Goal: Task Accomplishment & Management: Use online tool/utility

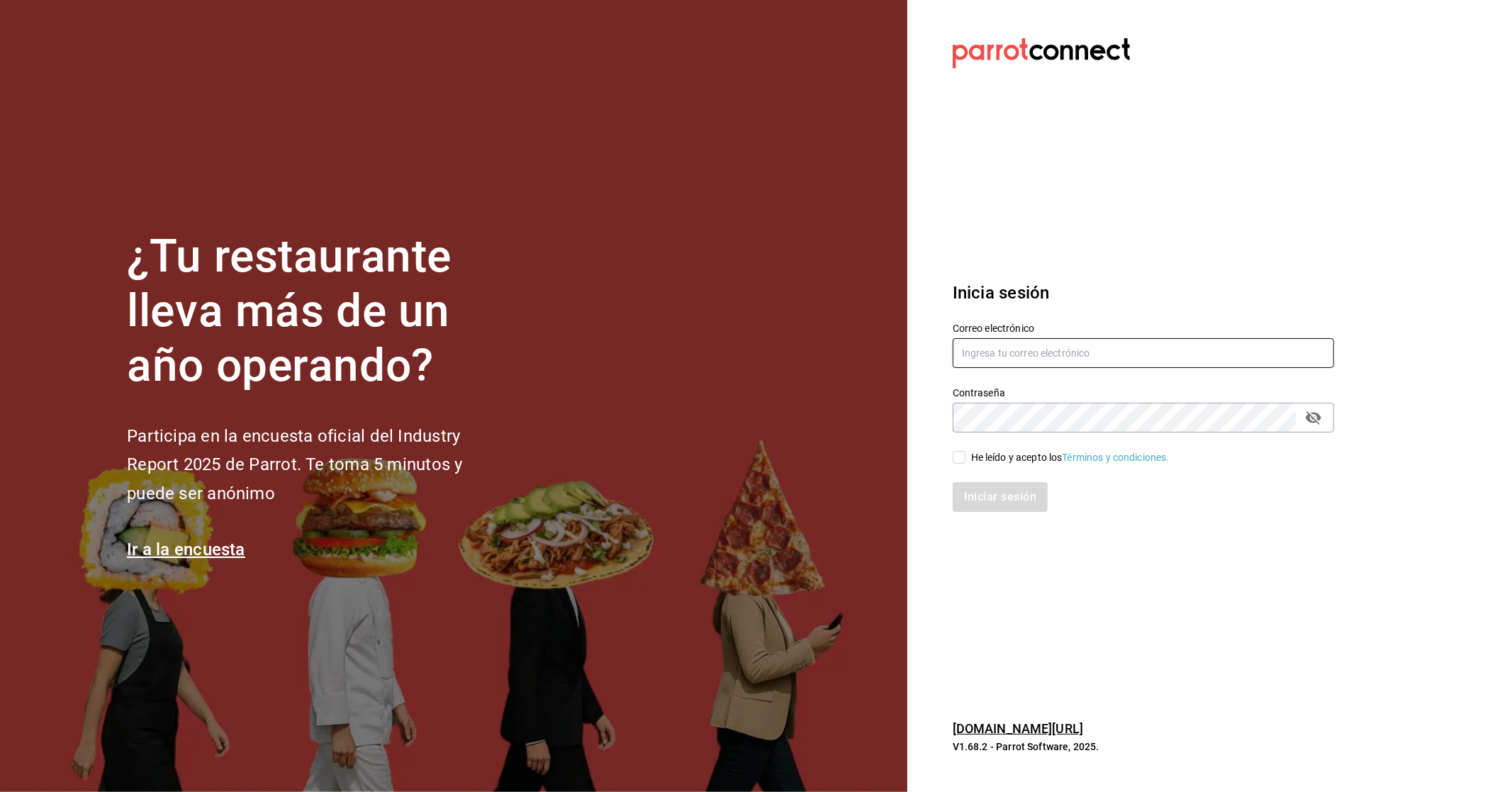
type input "[EMAIL_ADDRESS][DOMAIN_NAME]"
click at [731, 456] on span "He leído y acepto los Términos y condiciones." at bounding box center [1068, 457] width 204 height 15
click at [731, 456] on input "He leído y acepto los Términos y condiciones." at bounding box center [959, 457] width 13 height 13
checkbox input "true"
click at [731, 493] on button "Iniciar sesión" at bounding box center [1001, 497] width 97 height 30
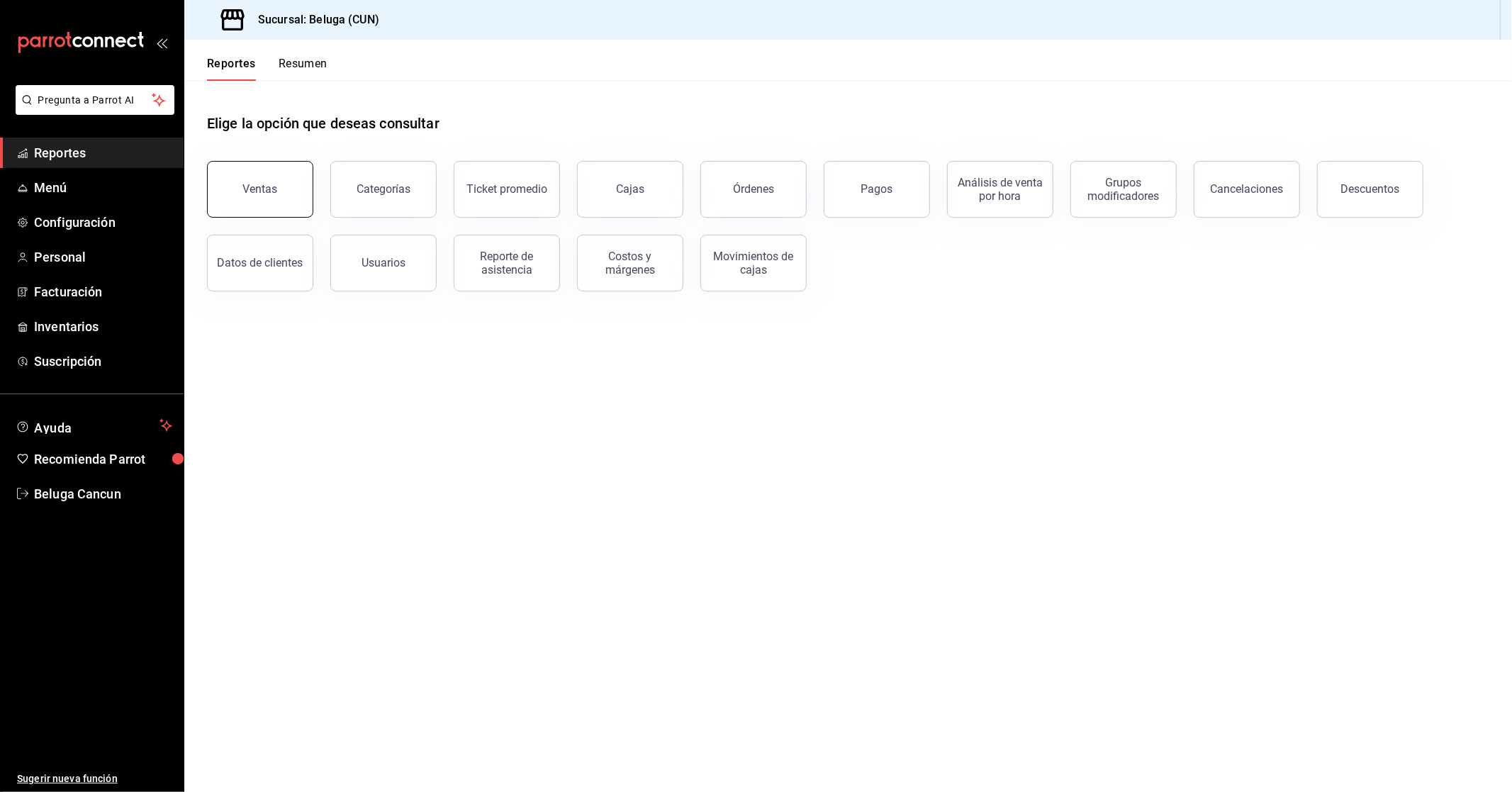
click at [284, 170] on button "Ventas" at bounding box center [260, 189] width 106 height 57
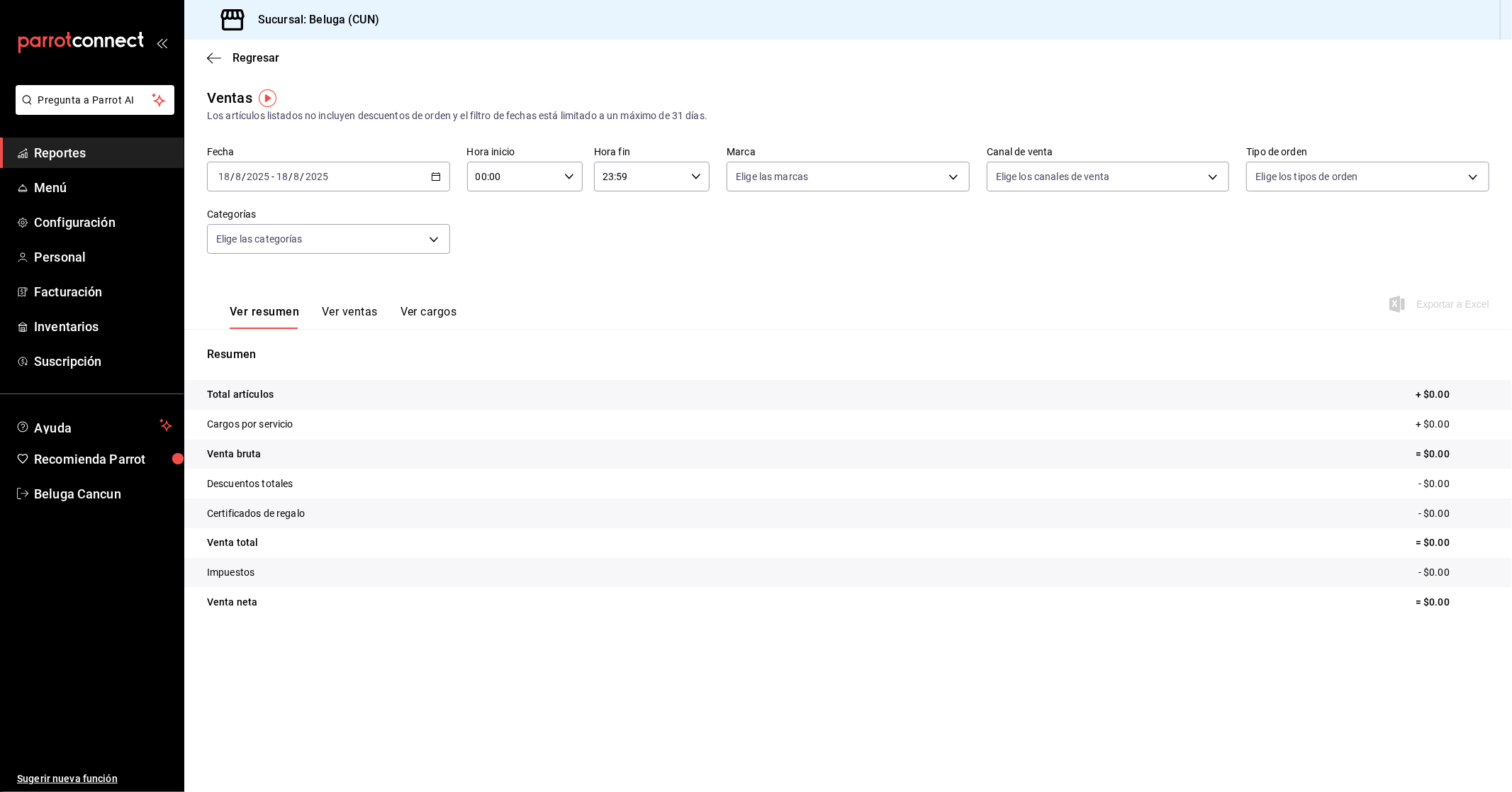
click at [344, 182] on div "[DATE] [DATE] - [DATE] [DATE]" at bounding box center [329, 176] width 243 height 30
click at [259, 351] on span "Rango de fechas" at bounding box center [274, 347] width 110 height 15
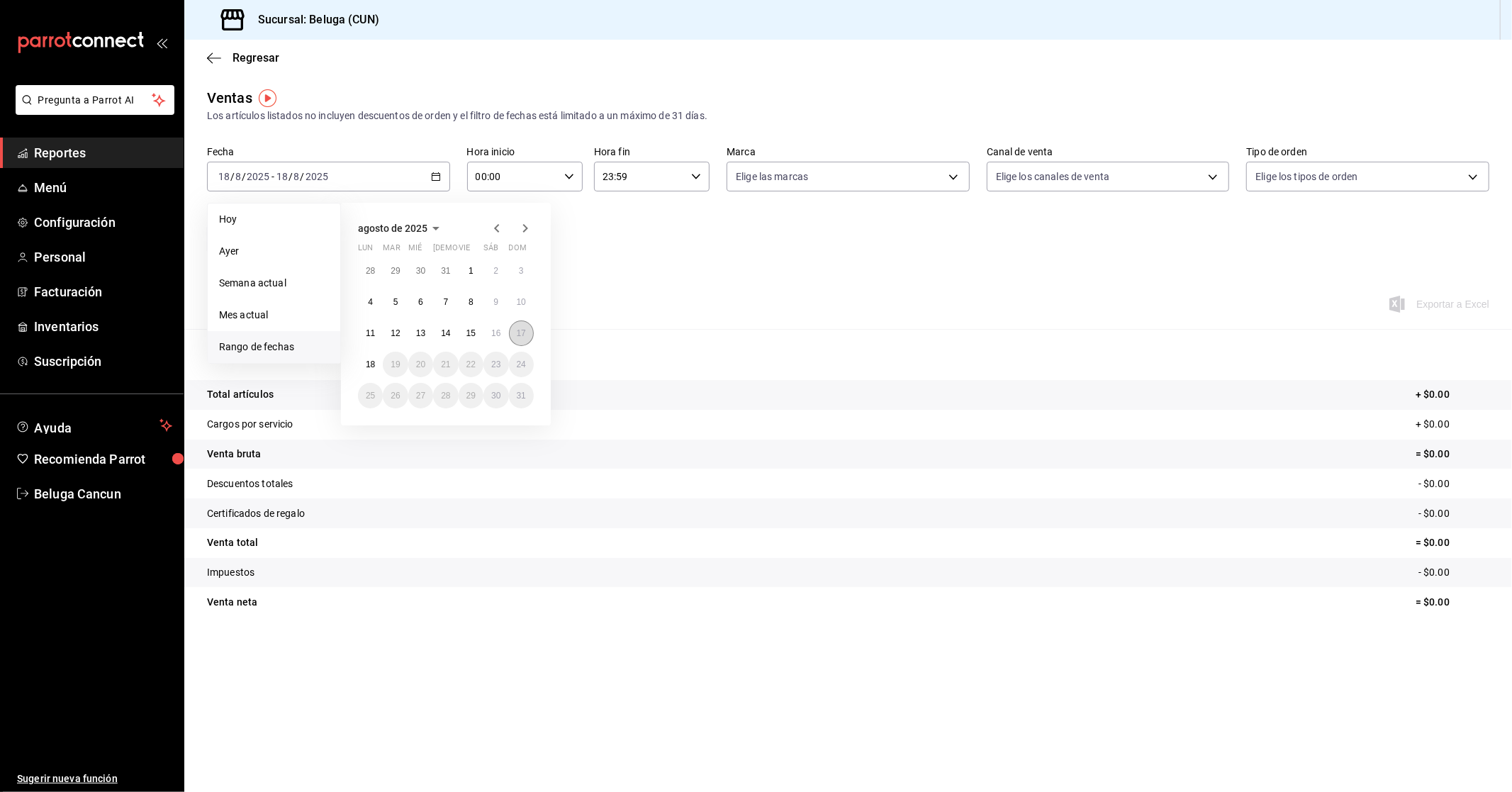
click at [526, 330] on abbr "17" at bounding box center [521, 333] width 9 height 10
click at [365, 361] on button "18" at bounding box center [370, 365] width 25 height 26
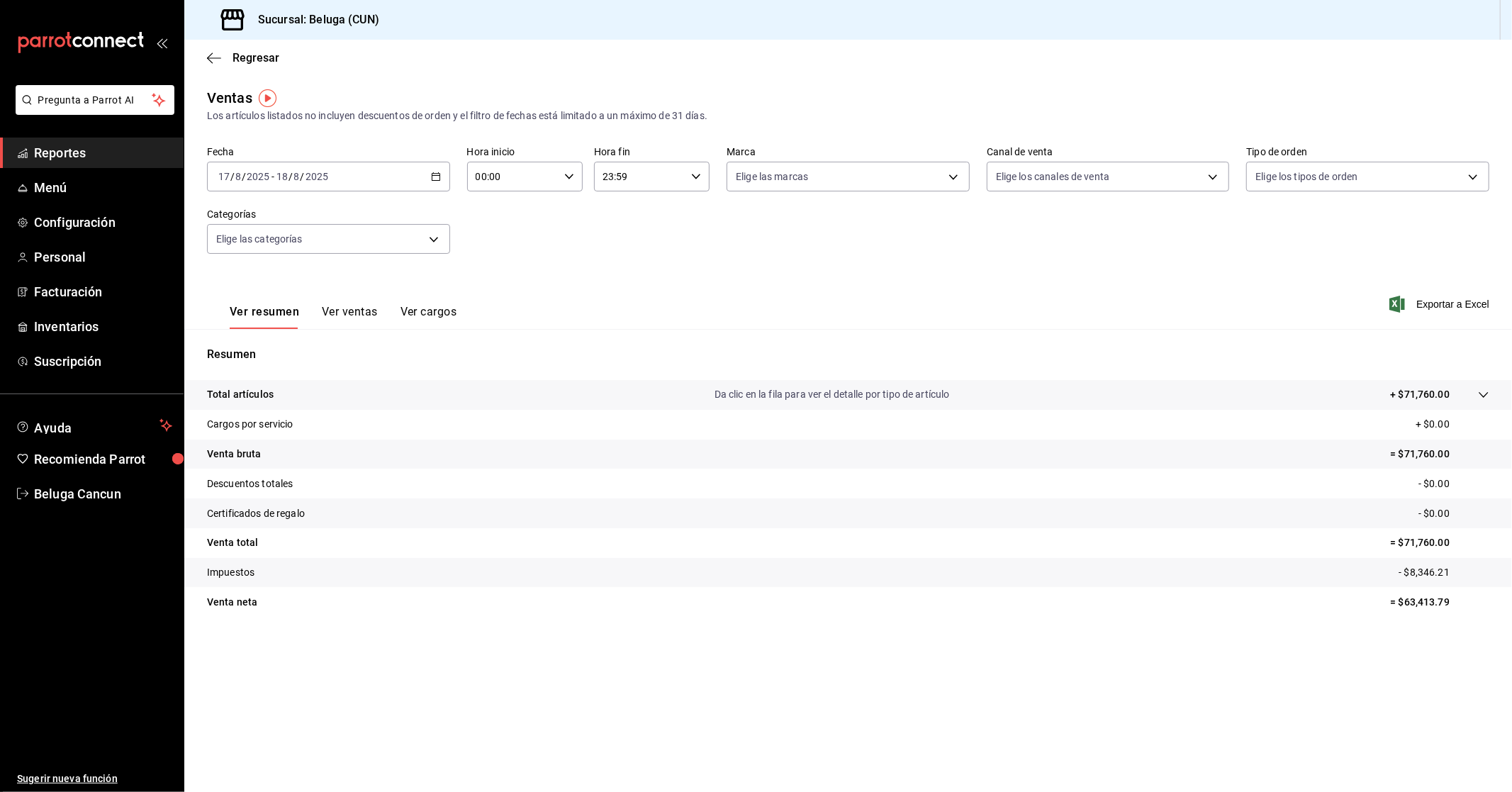
click at [517, 171] on input "00:00" at bounding box center [513, 176] width 92 height 28
click at [495, 233] on span "10" at bounding box center [496, 238] width 35 height 11
type input "10:00"
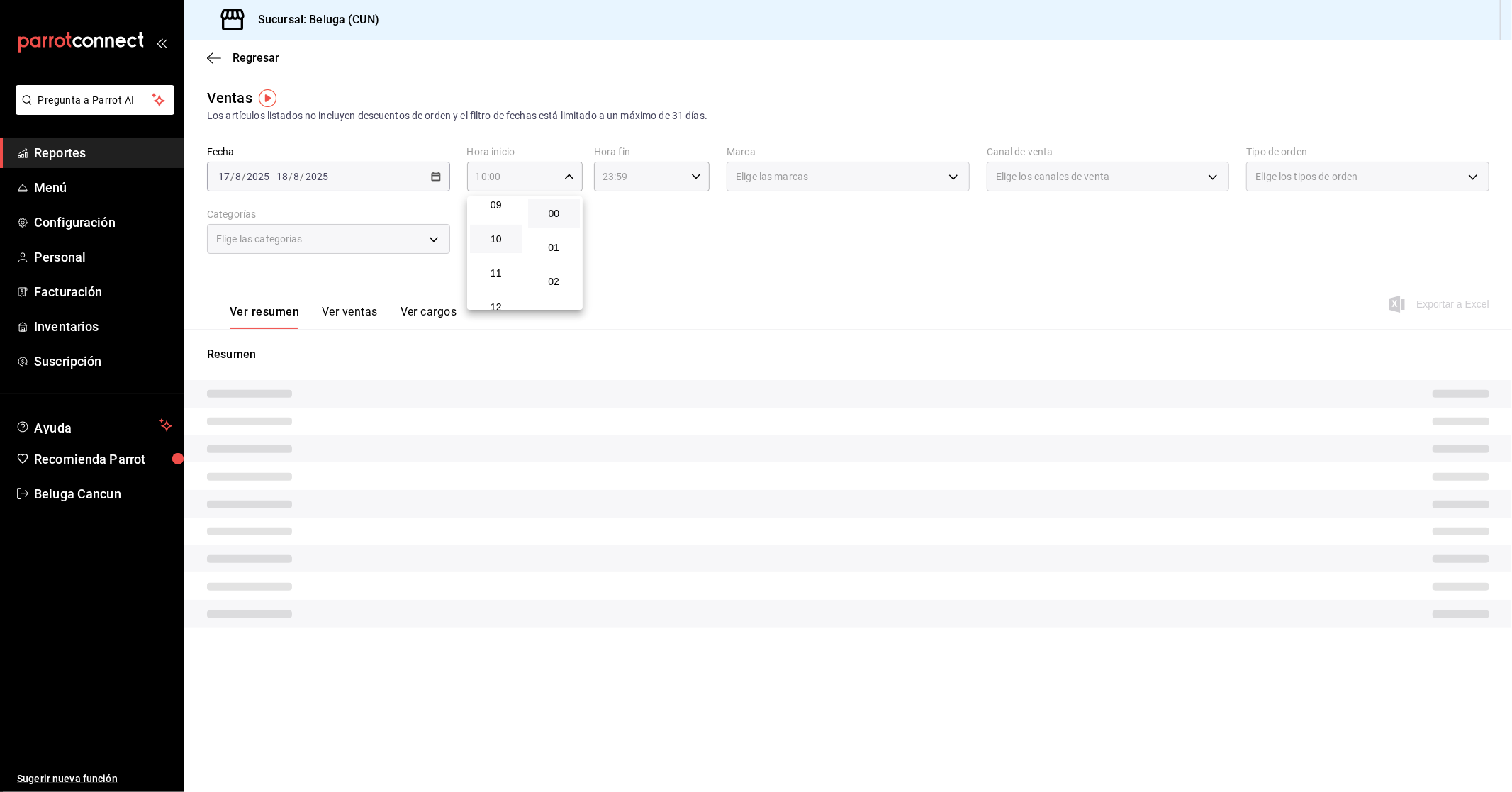
click at [665, 182] on div at bounding box center [756, 396] width 1512 height 792
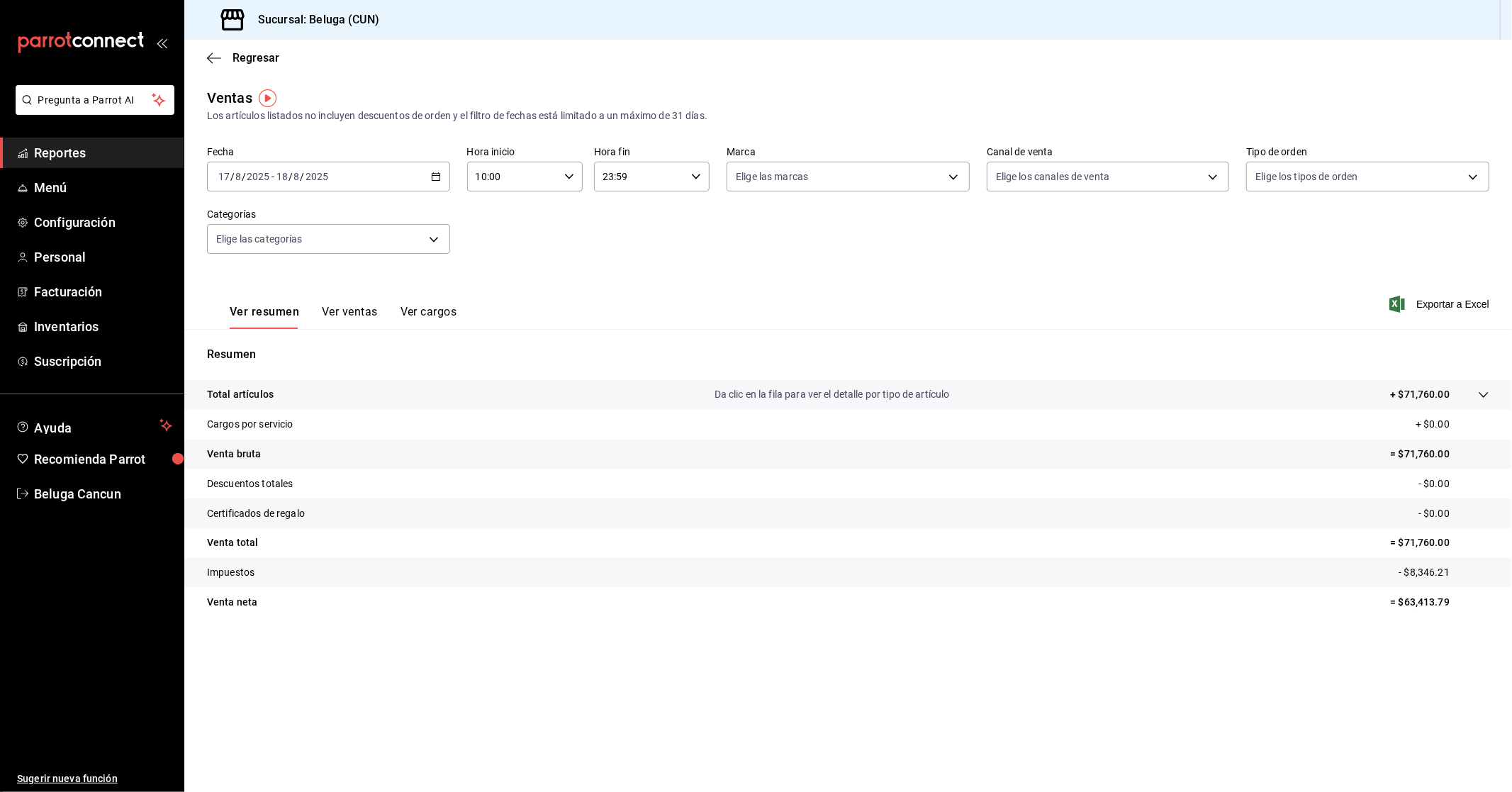
click at [644, 176] on input "23:59" at bounding box center [640, 176] width 92 height 28
click at [616, 194] on div at bounding box center [756, 396] width 1512 height 792
click at [646, 178] on input "23:59" at bounding box center [640, 176] width 92 height 28
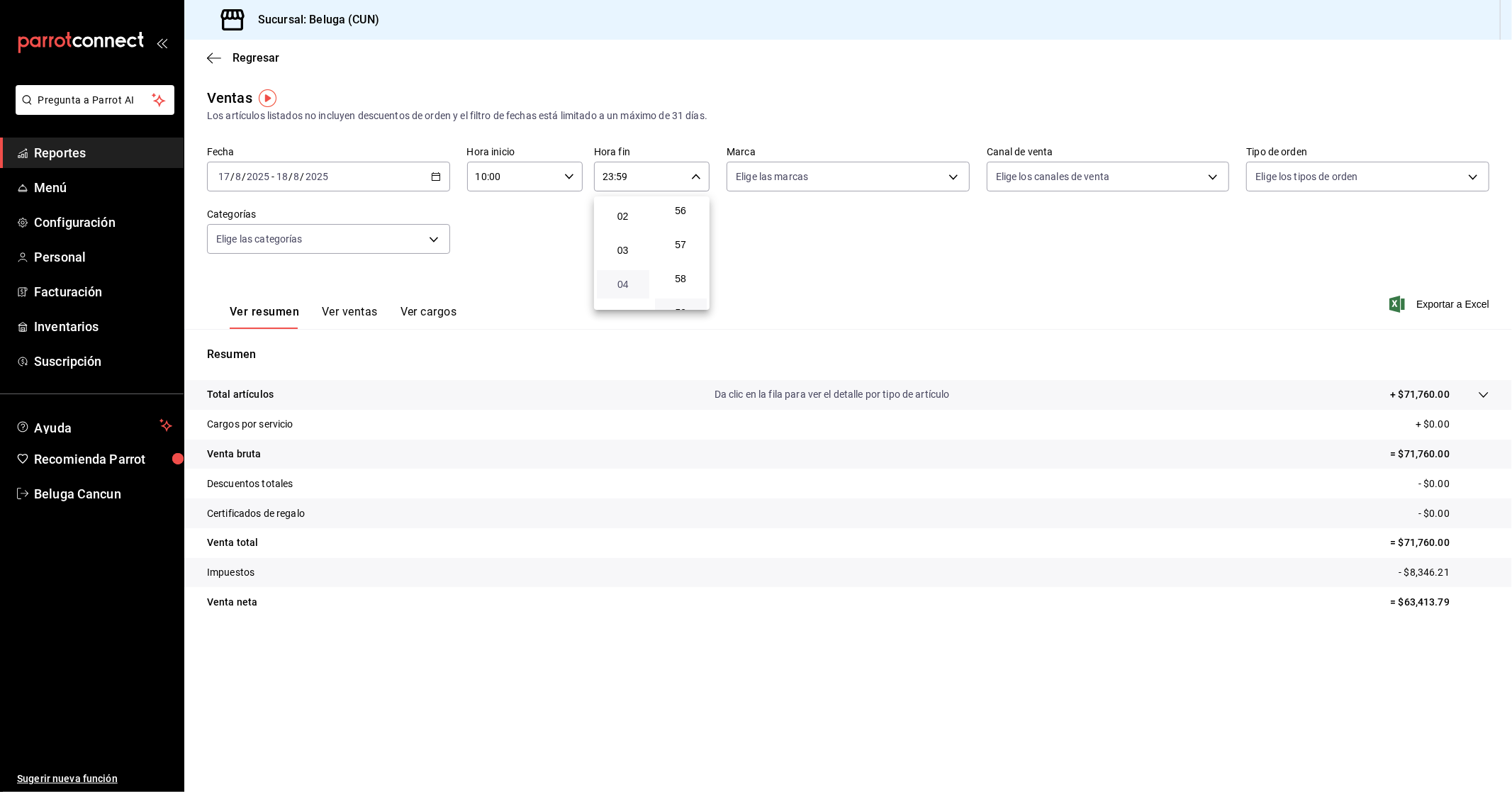
click at [635, 278] on span "04" at bounding box center [622, 283] width 35 height 11
type input "04:59"
click at [877, 265] on div at bounding box center [756, 396] width 1512 height 792
click at [379, 177] on div "[DATE] [DATE] - [DATE] [DATE]" at bounding box center [329, 176] width 243 height 30
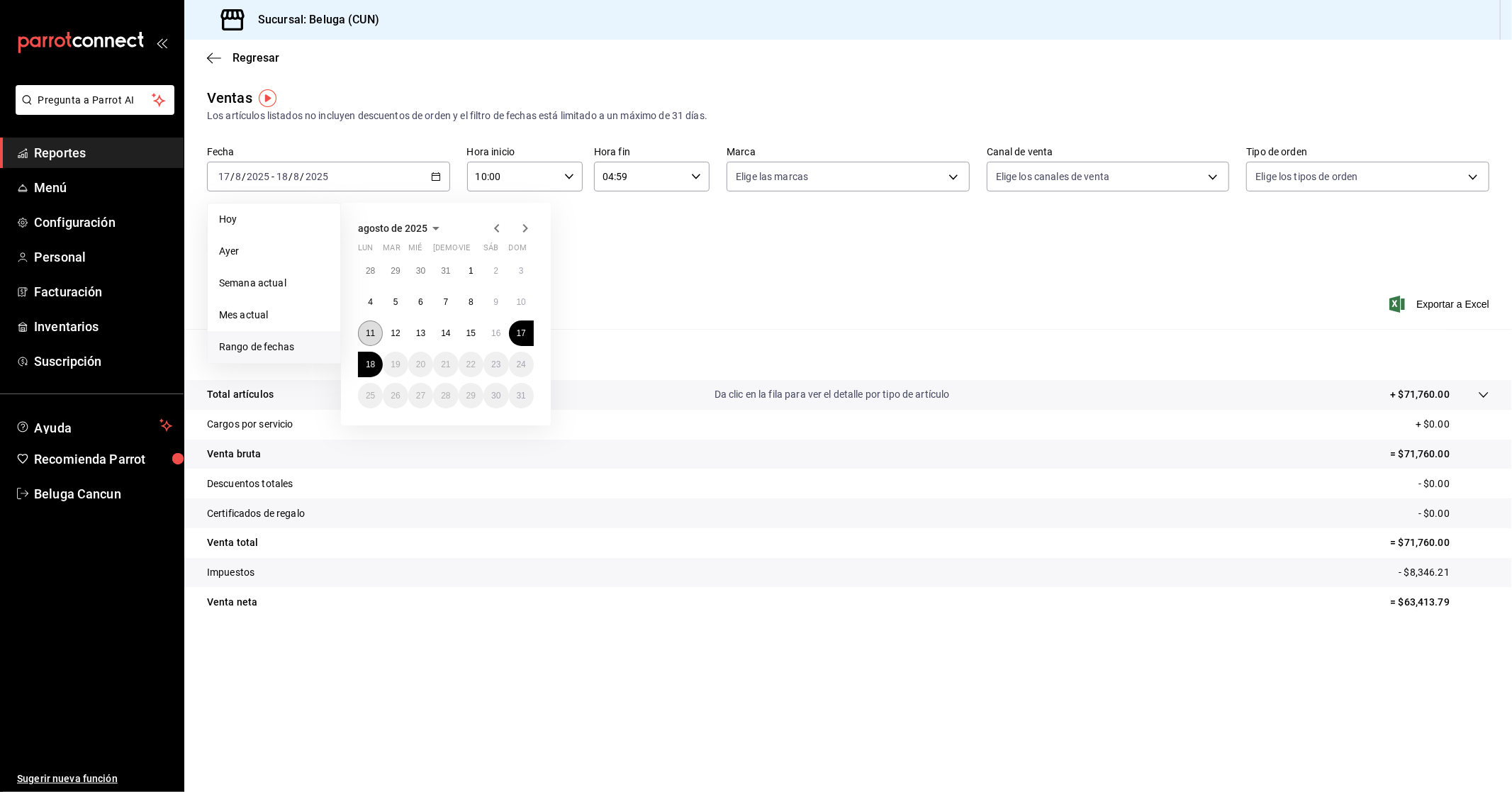
click at [372, 336] on abbr "11" at bounding box center [370, 333] width 9 height 10
click at [362, 365] on button "18" at bounding box center [370, 365] width 25 height 26
